Goal: Find specific page/section: Find specific page/section

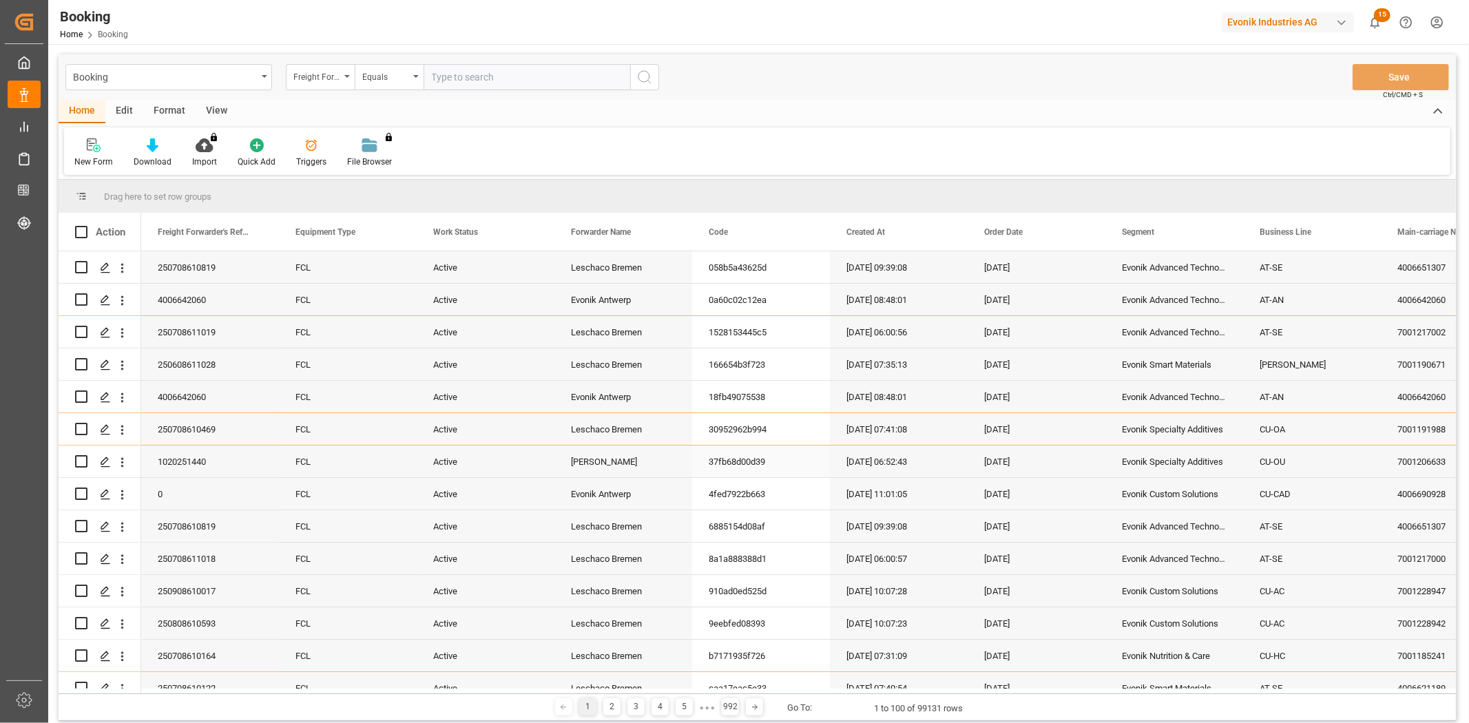
click at [997, 452] on div "[DATE]" at bounding box center [1037, 462] width 138 height 32
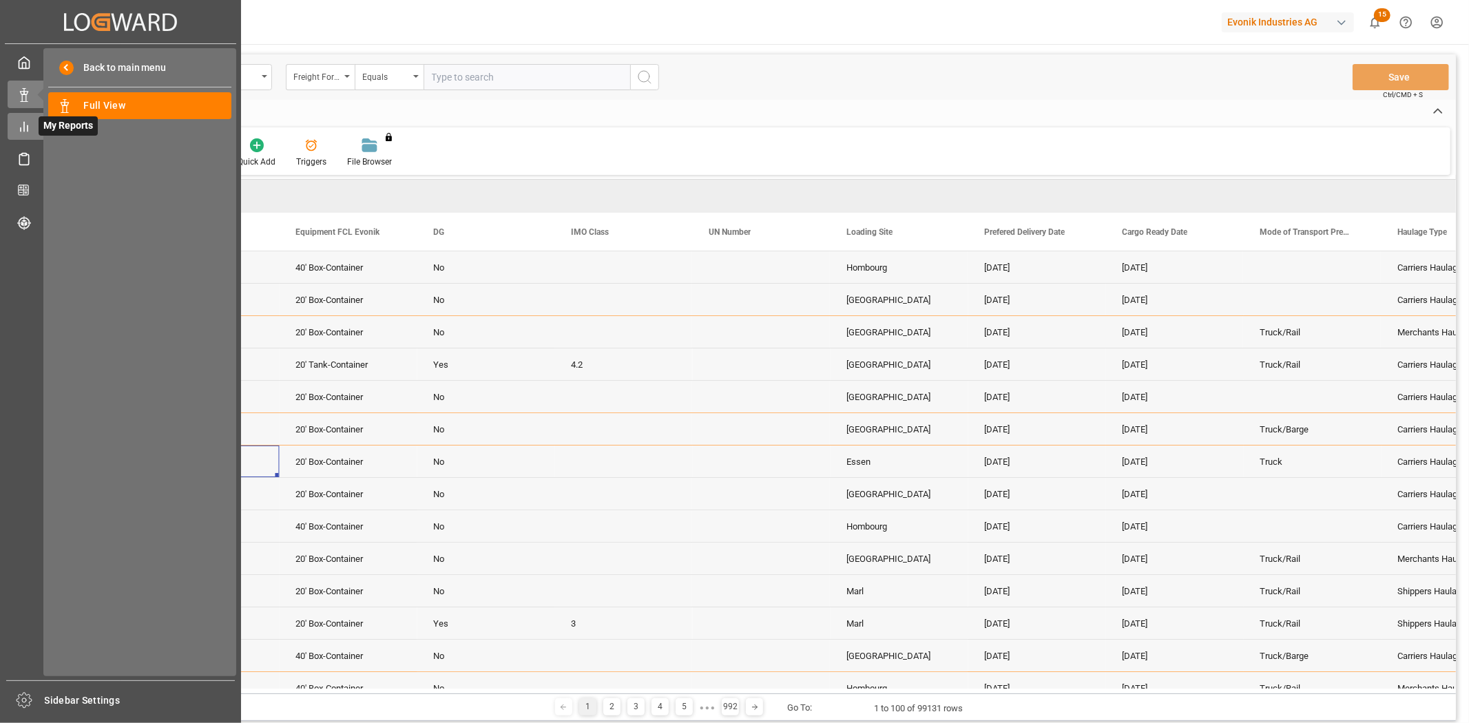
click at [26, 122] on icon at bounding box center [24, 127] width 14 height 14
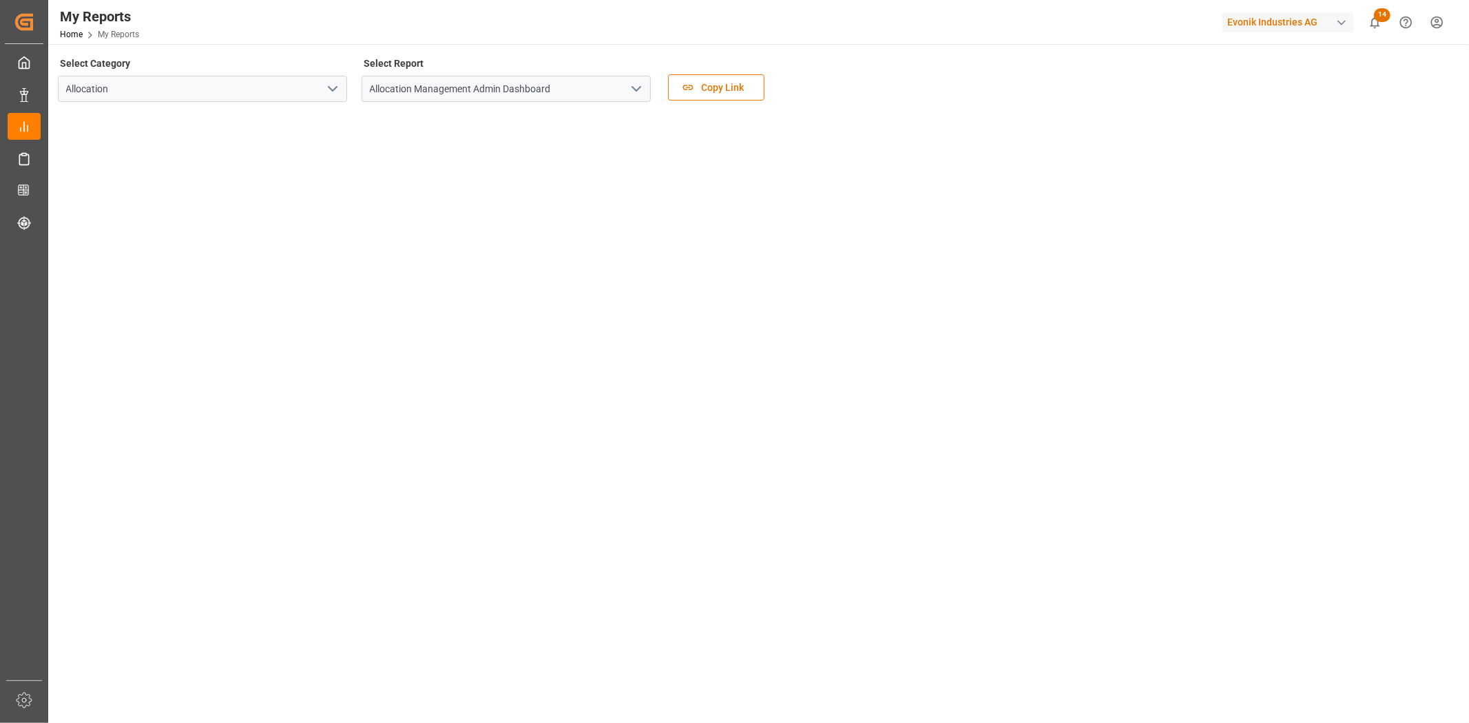
click at [634, 85] on icon "open menu" at bounding box center [636, 89] width 17 height 17
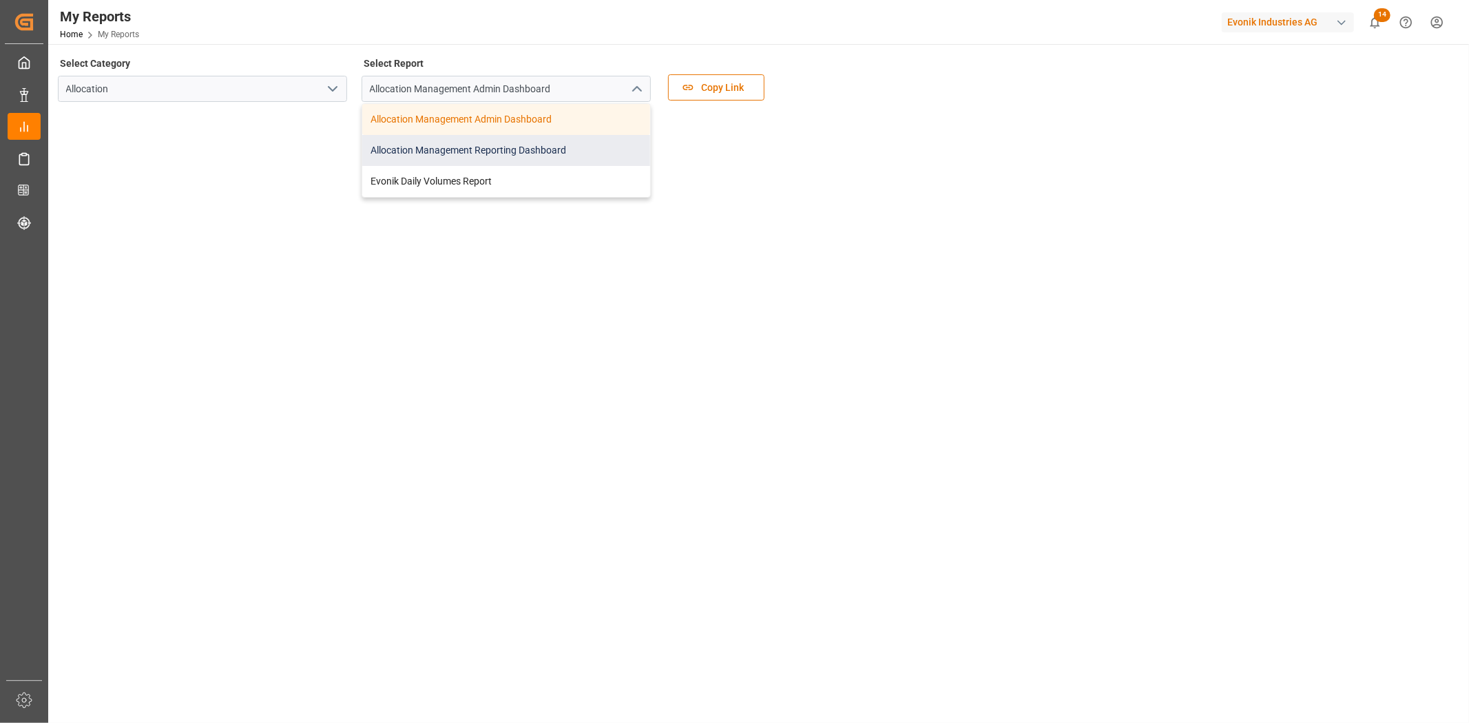
click at [533, 150] on div "Allocation Management Reporting Dashboard" at bounding box center [506, 150] width 288 height 31
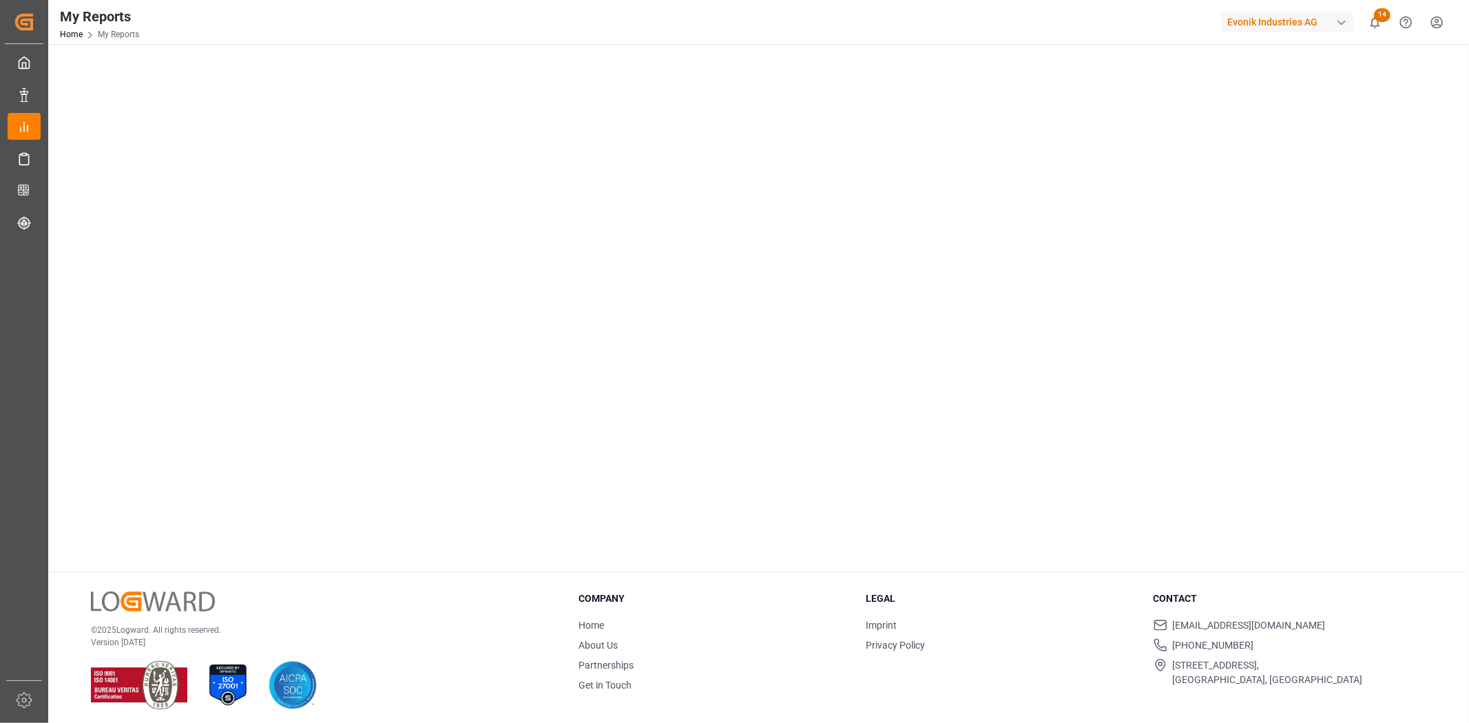
scroll to position [159, 0]
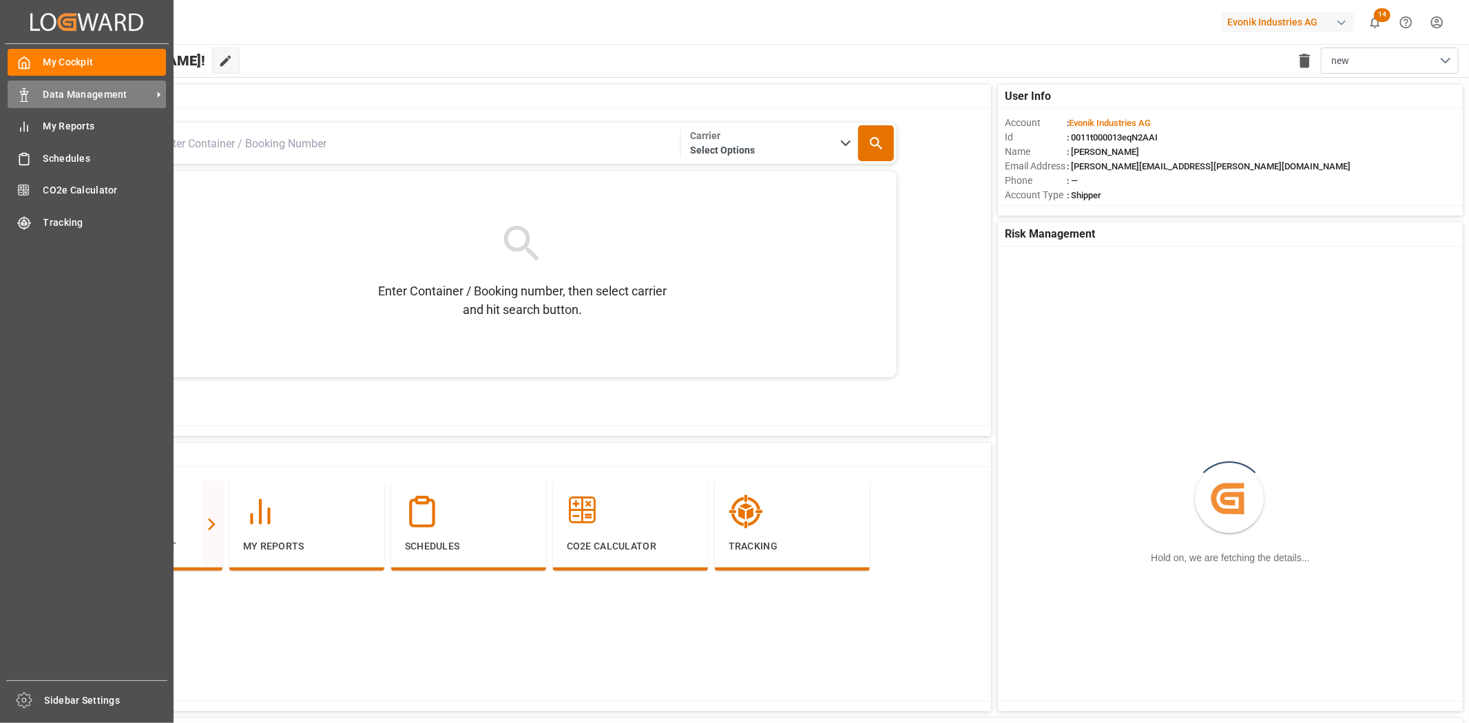
click at [29, 95] on icon at bounding box center [24, 95] width 14 height 14
